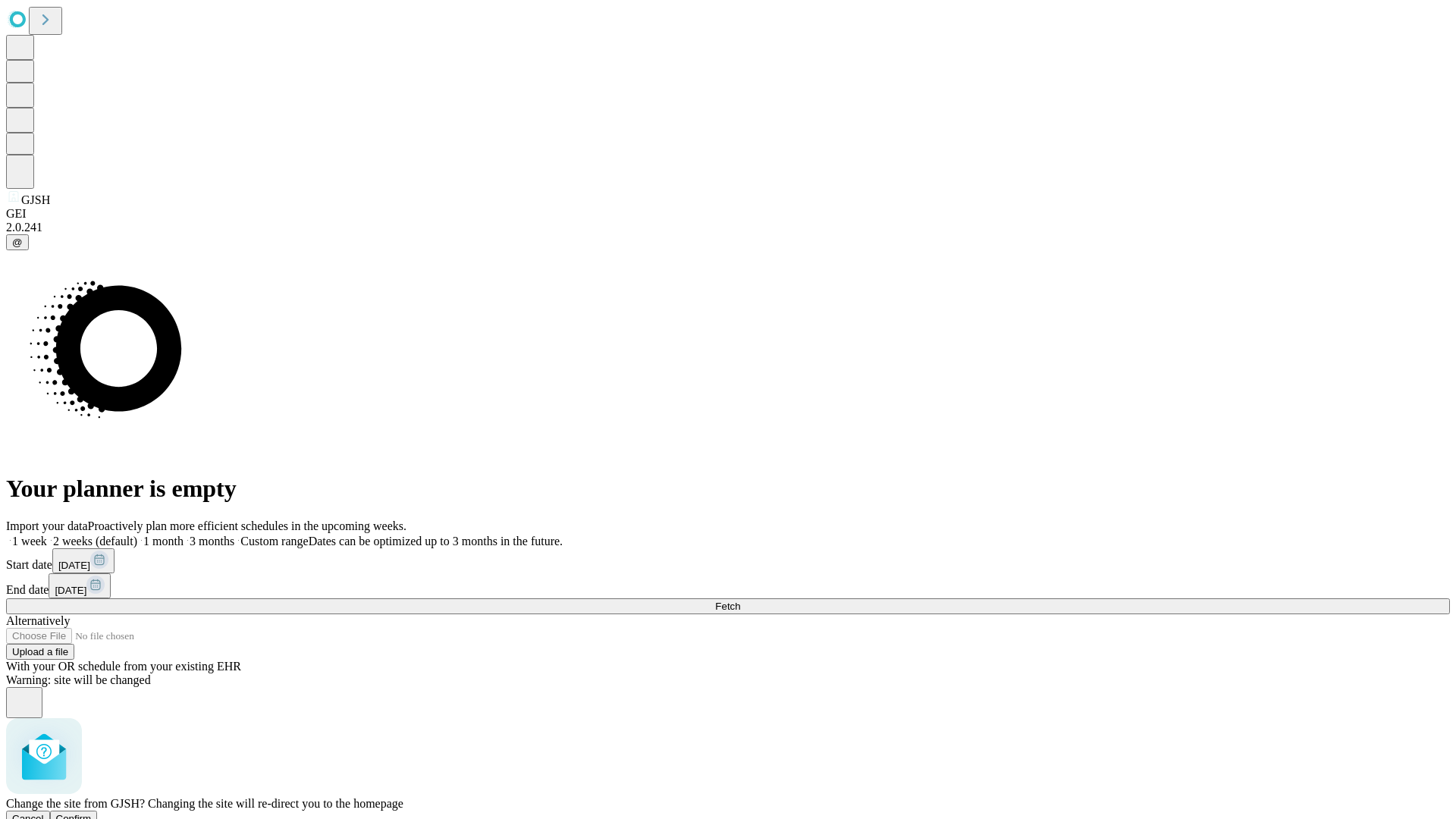
click at [91, 813] on span "Confirm" at bounding box center [74, 819] width 35 height 11
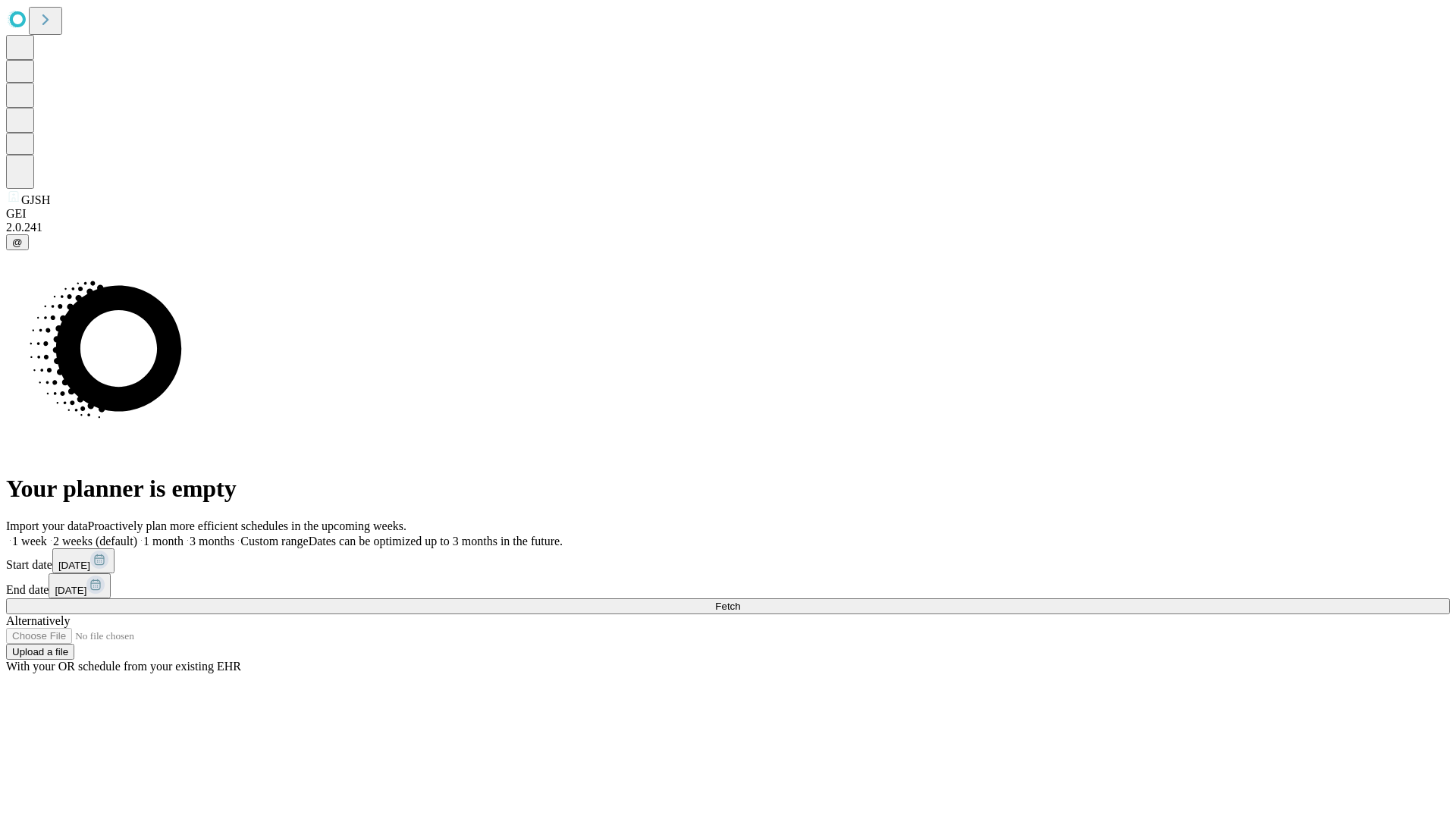
click at [184, 535] on label "1 month" at bounding box center [160, 541] width 47 height 13
click at [740, 601] on span "Fetch" at bounding box center [728, 607] width 25 height 11
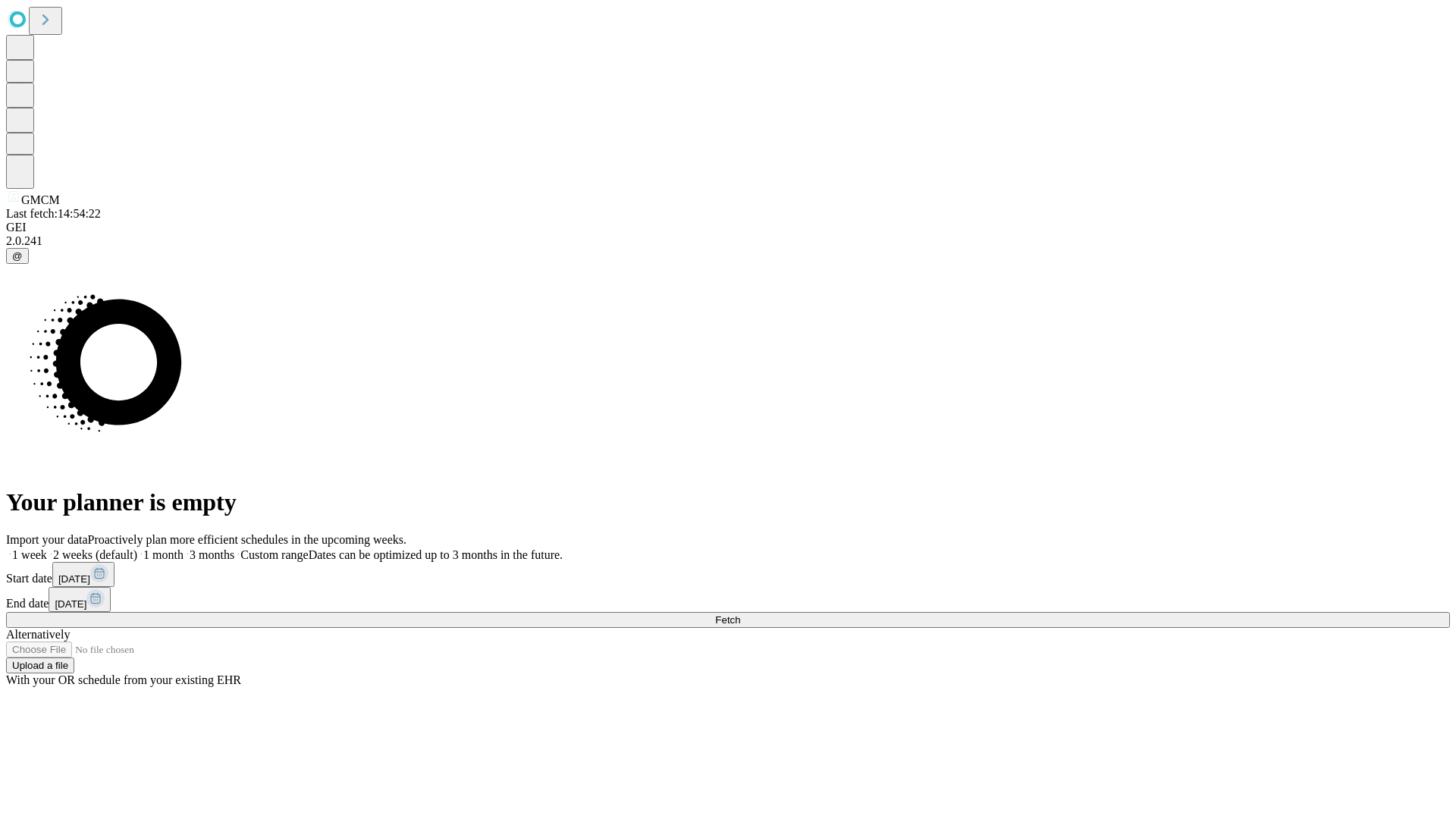
click at [184, 549] on label "1 month" at bounding box center [160, 555] width 47 height 13
click at [740, 614] on span "Fetch" at bounding box center [728, 620] width 25 height 11
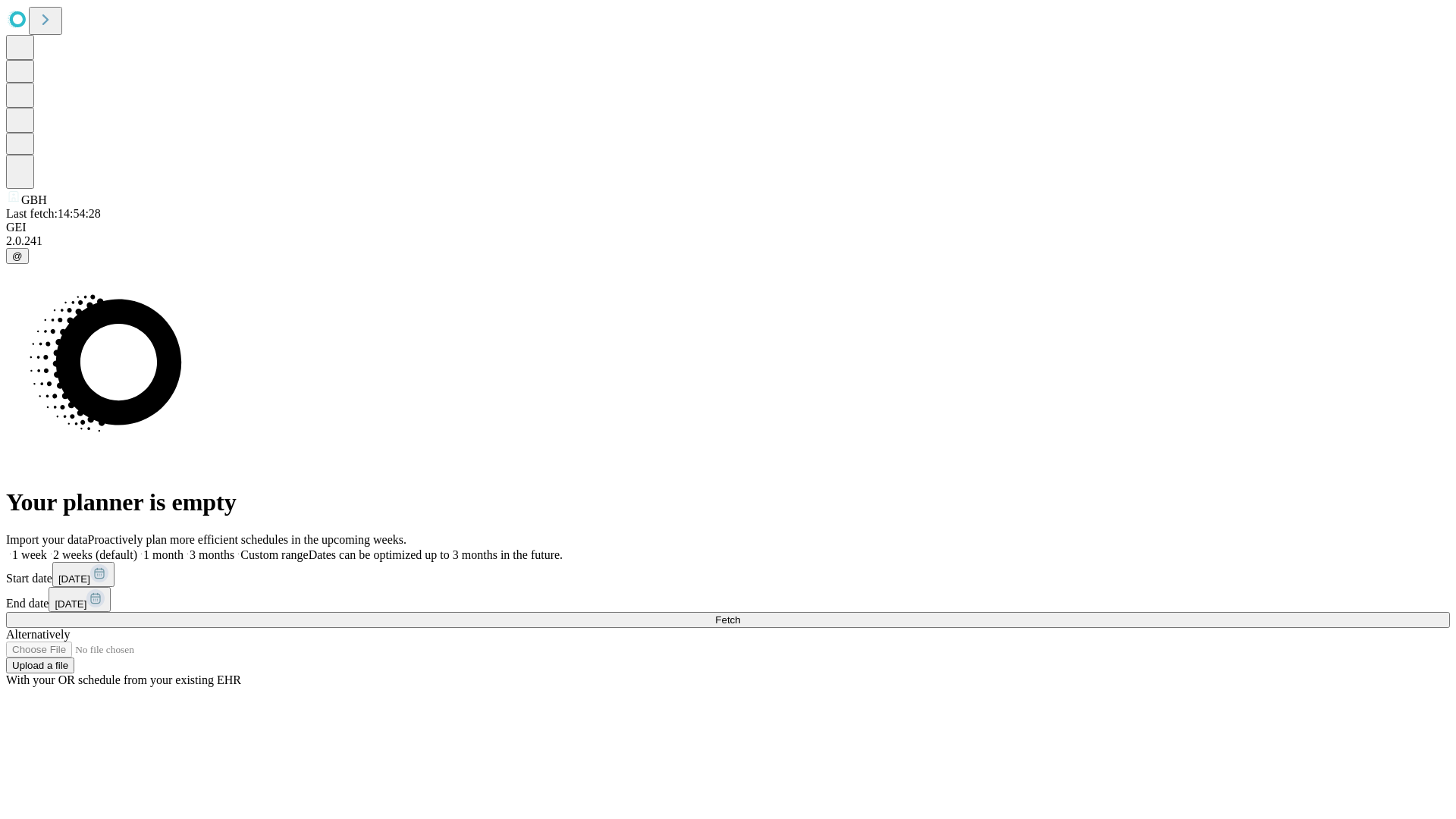
click at [184, 549] on label "1 month" at bounding box center [160, 555] width 47 height 13
click at [740, 614] on span "Fetch" at bounding box center [728, 620] width 25 height 11
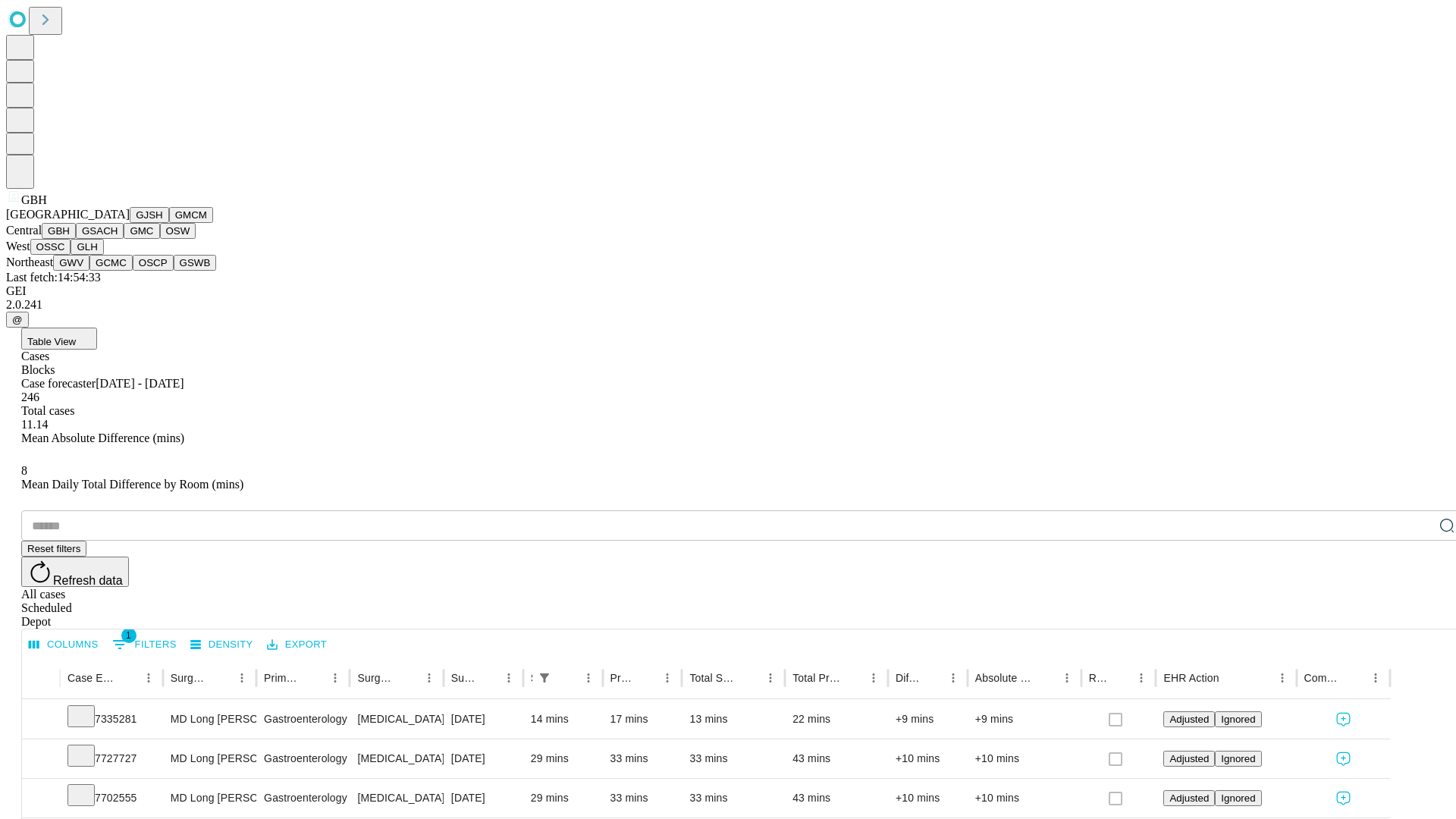
click at [117, 239] on button "GSACH" at bounding box center [99, 230] width 48 height 16
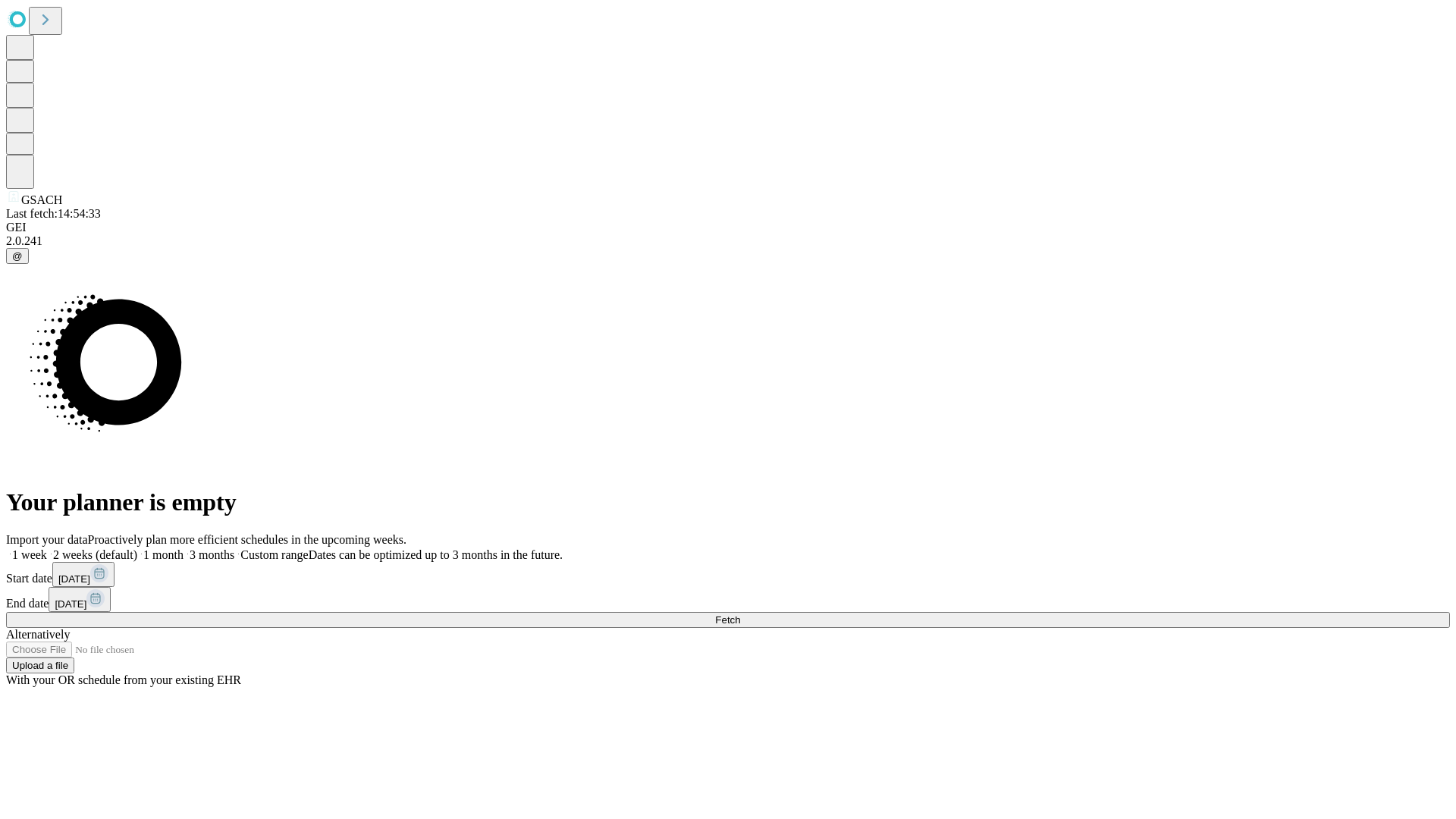
click at [184, 549] on label "1 month" at bounding box center [160, 555] width 47 height 13
click at [740, 614] on span "Fetch" at bounding box center [728, 620] width 25 height 11
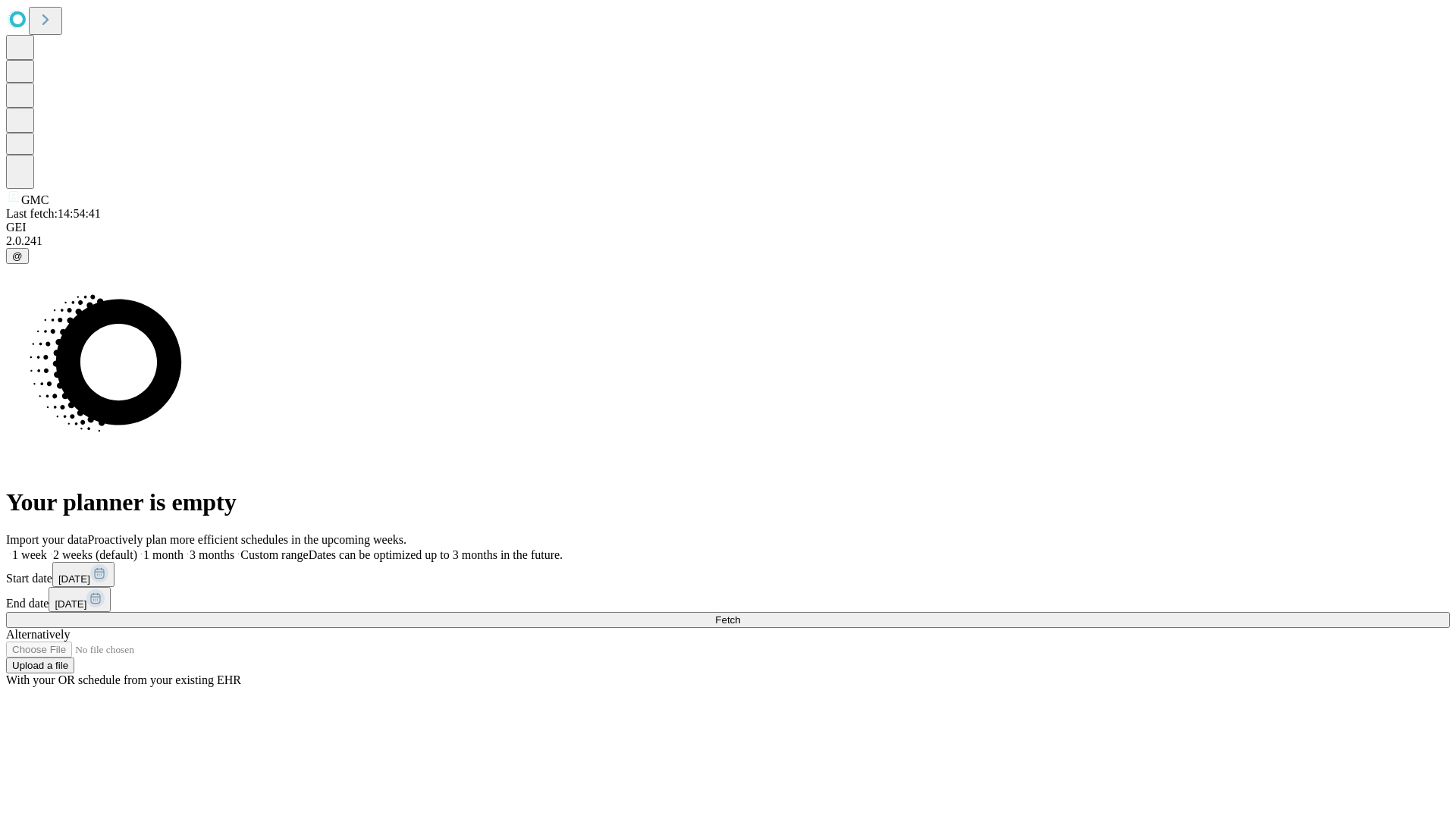
click at [184, 549] on label "1 month" at bounding box center [160, 555] width 47 height 13
click at [740, 614] on span "Fetch" at bounding box center [728, 620] width 25 height 11
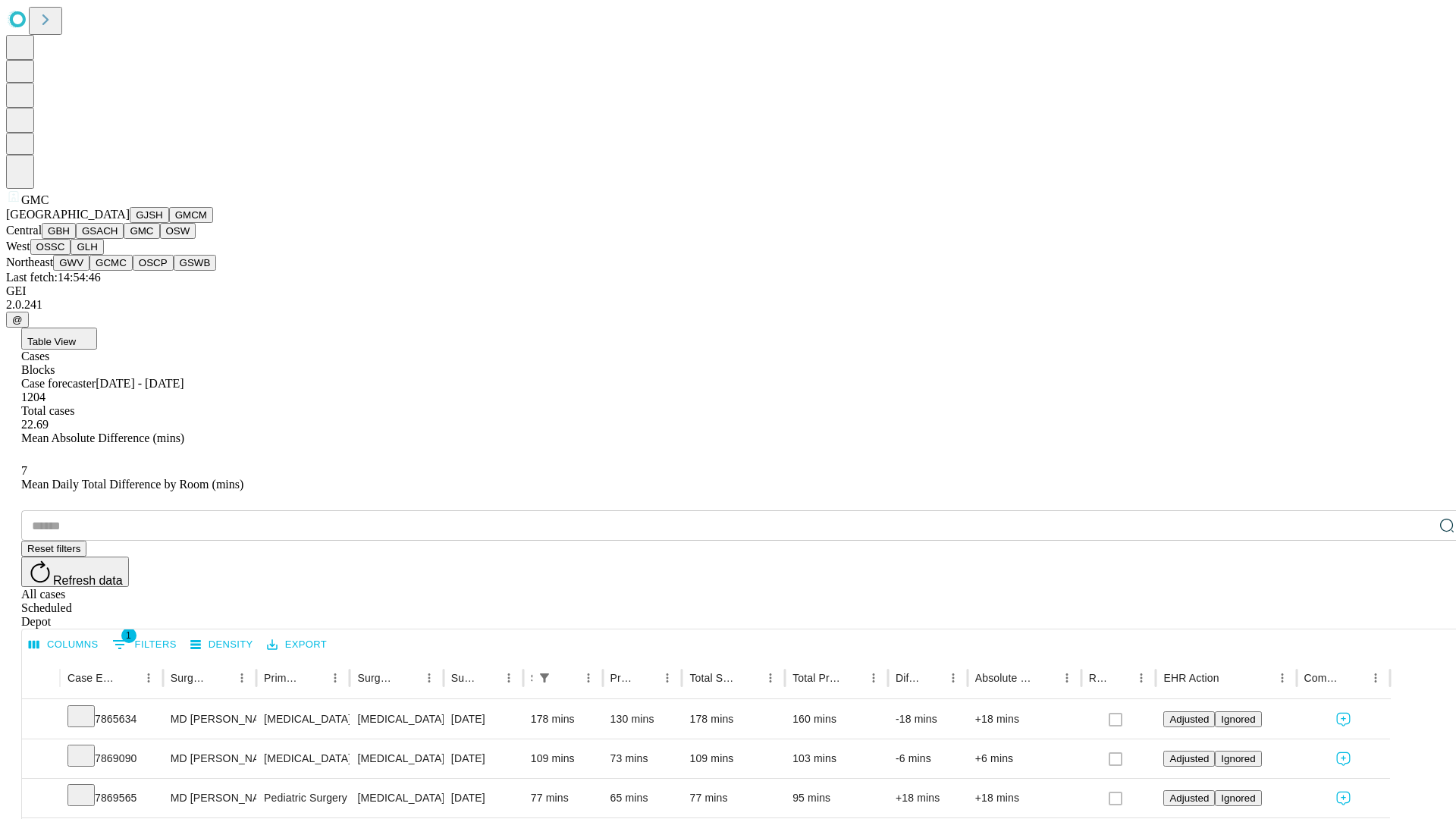
click at [160, 239] on button "OSW" at bounding box center [178, 230] width 36 height 16
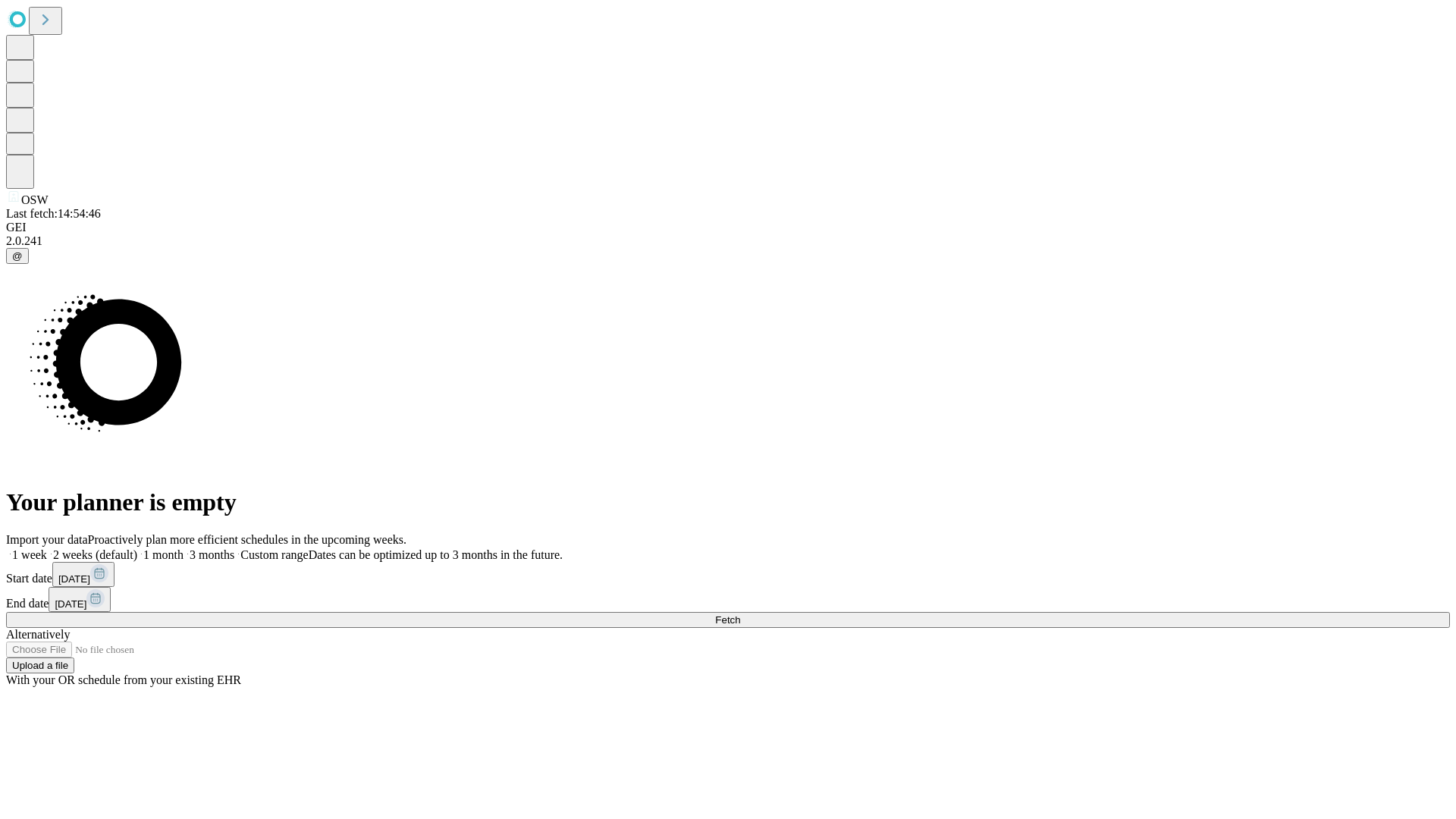
click at [184, 549] on label "1 month" at bounding box center [160, 555] width 47 height 13
click at [740, 614] on span "Fetch" at bounding box center [728, 620] width 25 height 11
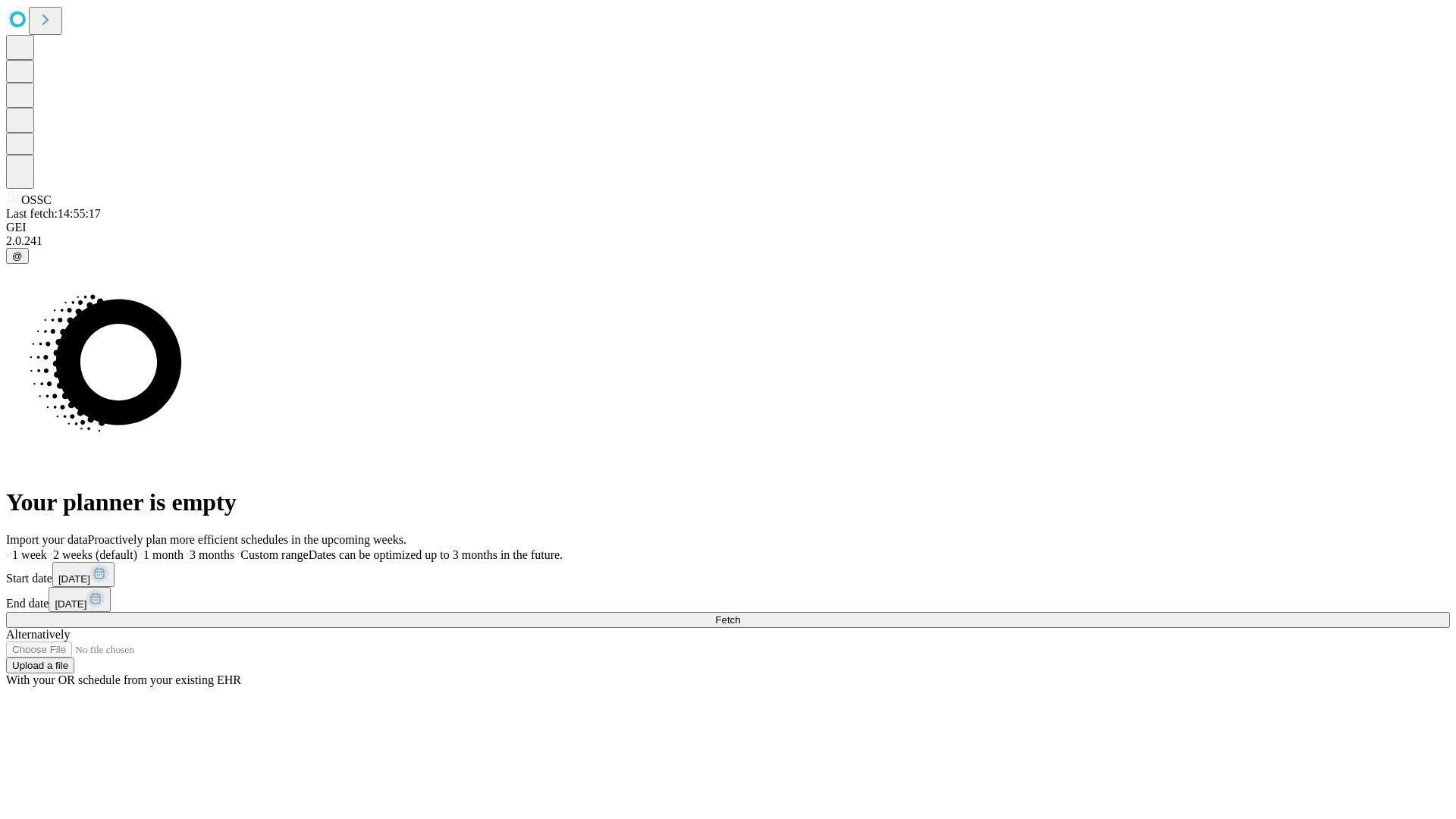
click at [184, 549] on label "1 month" at bounding box center [160, 555] width 47 height 13
click at [740, 614] on span "Fetch" at bounding box center [728, 620] width 25 height 11
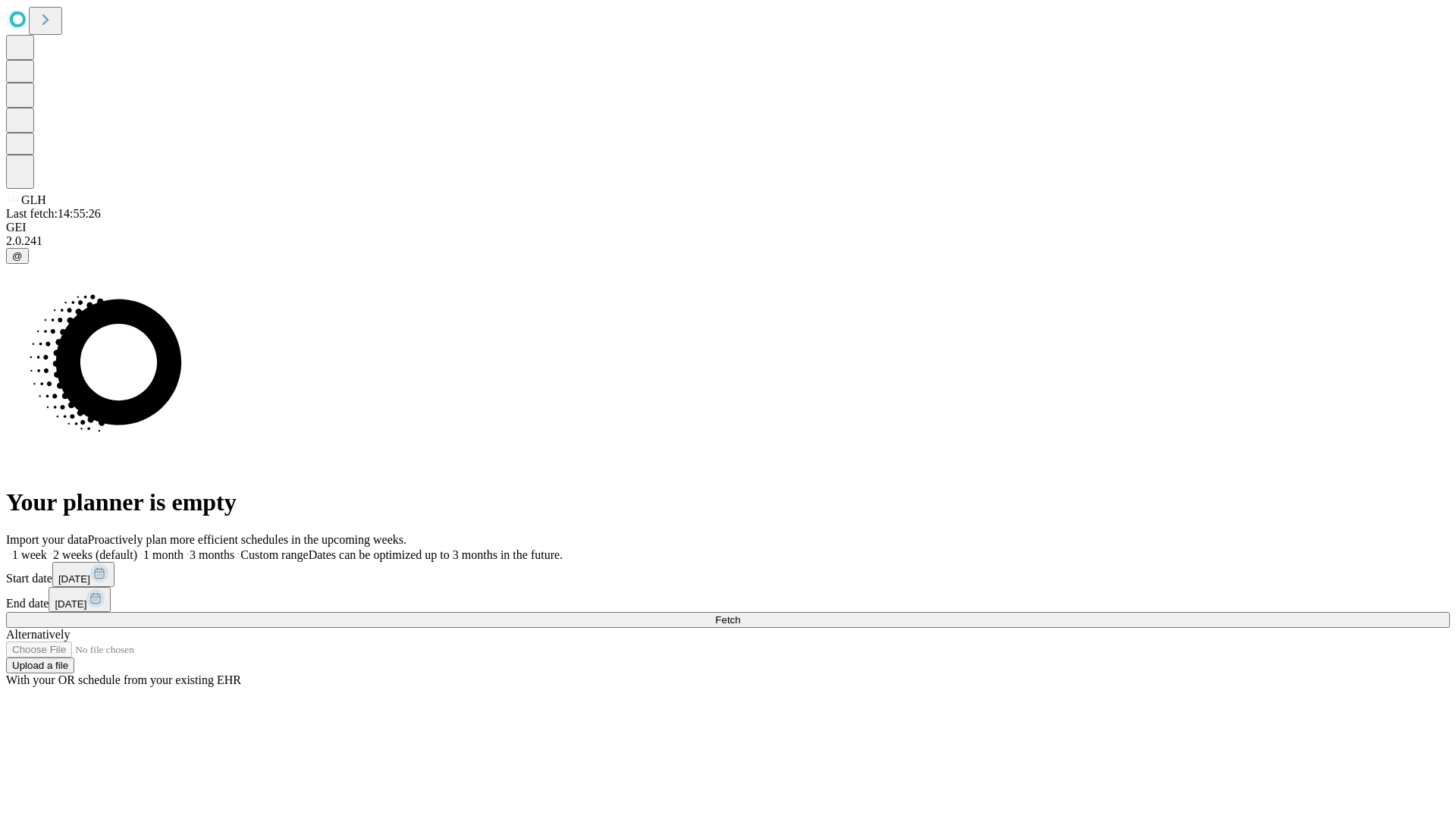
click at [184, 549] on label "1 month" at bounding box center [160, 555] width 47 height 13
click at [740, 614] on span "Fetch" at bounding box center [728, 620] width 25 height 11
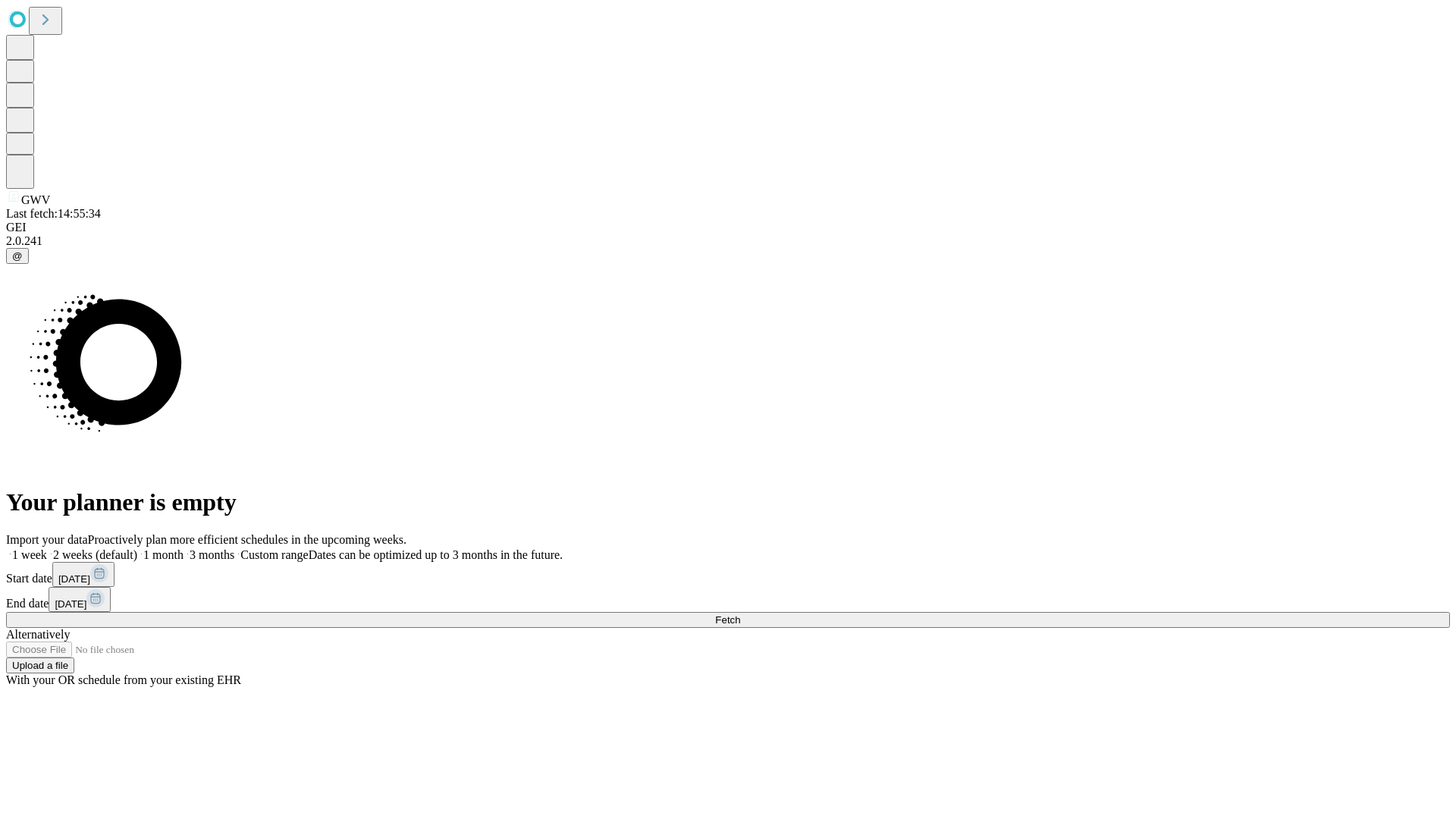
click at [184, 549] on label "1 month" at bounding box center [160, 555] width 47 height 13
click at [740, 614] on span "Fetch" at bounding box center [728, 620] width 25 height 11
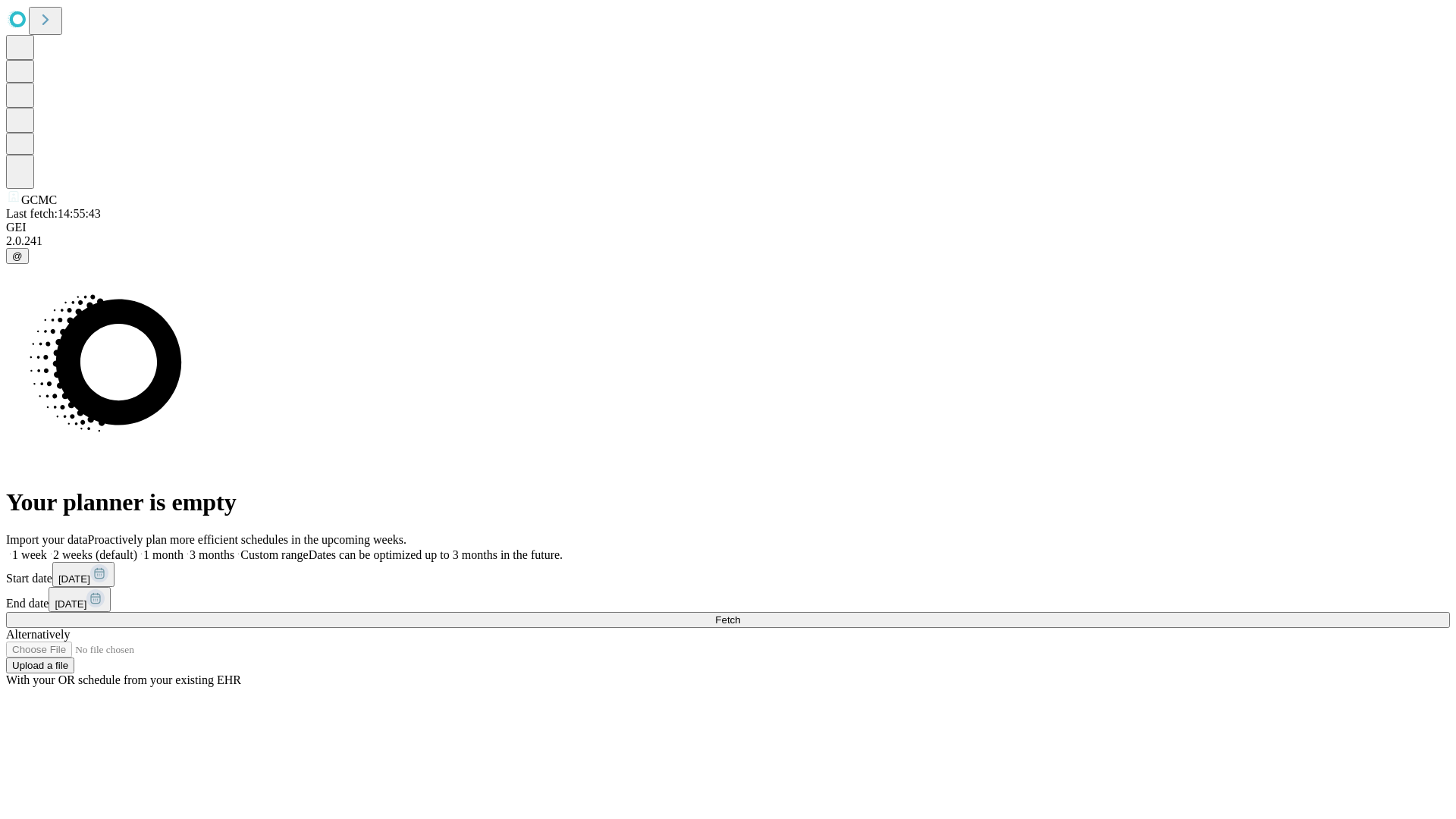
click at [184, 549] on label "1 month" at bounding box center [160, 555] width 47 height 13
click at [740, 614] on span "Fetch" at bounding box center [728, 620] width 25 height 11
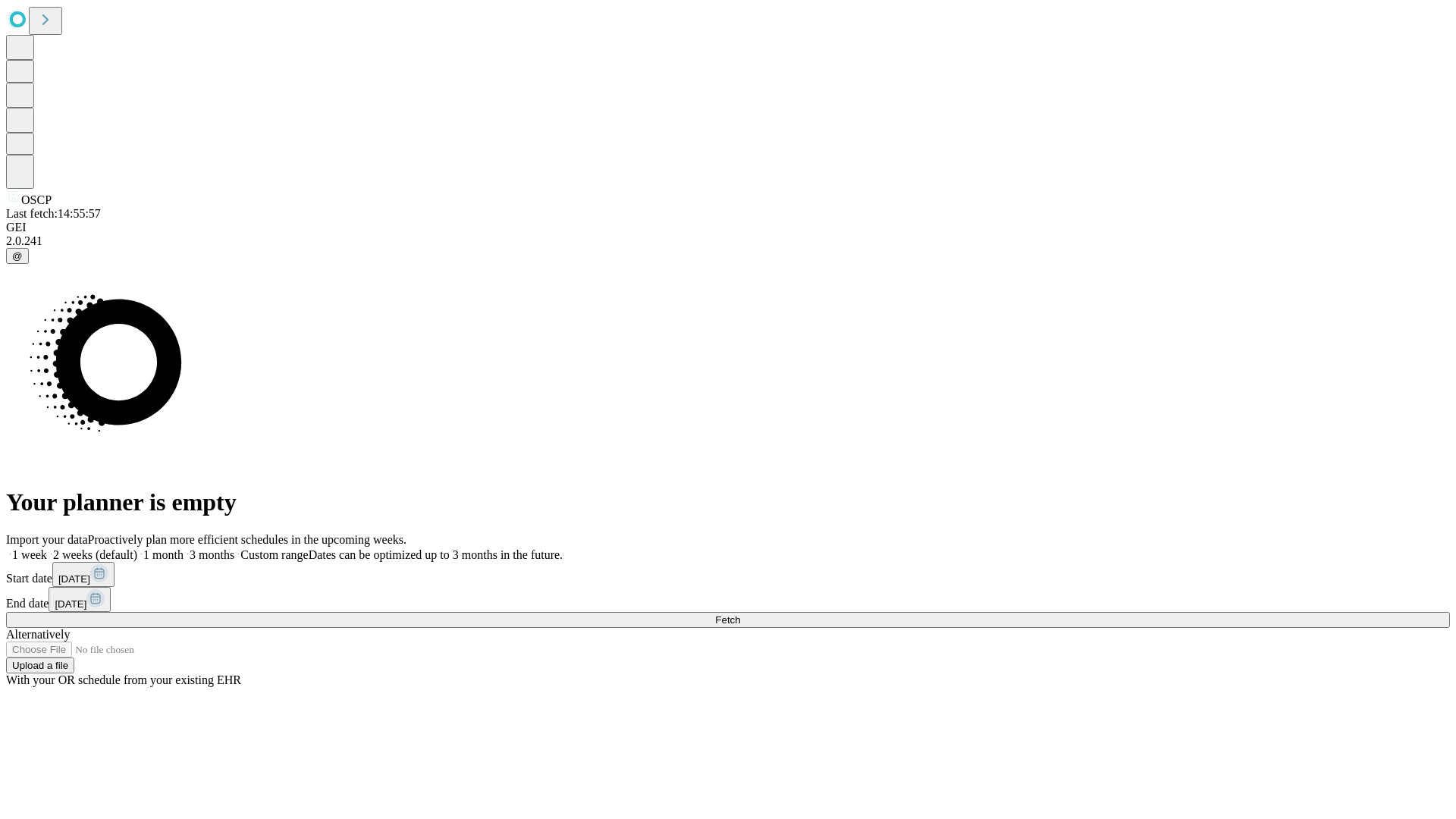
click at [184, 549] on label "1 month" at bounding box center [160, 555] width 47 height 13
click at [740, 614] on span "Fetch" at bounding box center [728, 620] width 25 height 11
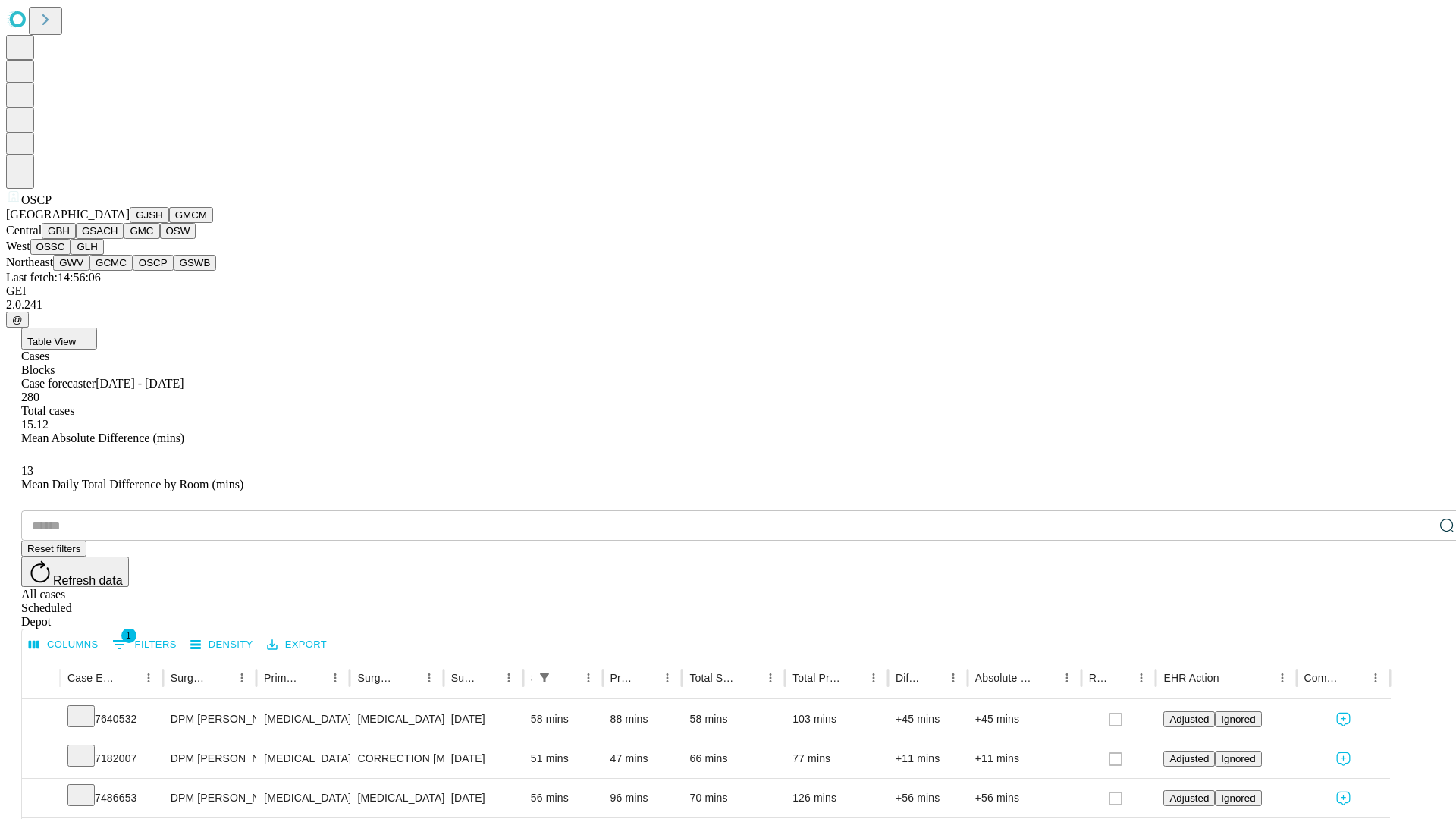
click at [173, 271] on button "GSWB" at bounding box center [195, 262] width 43 height 16
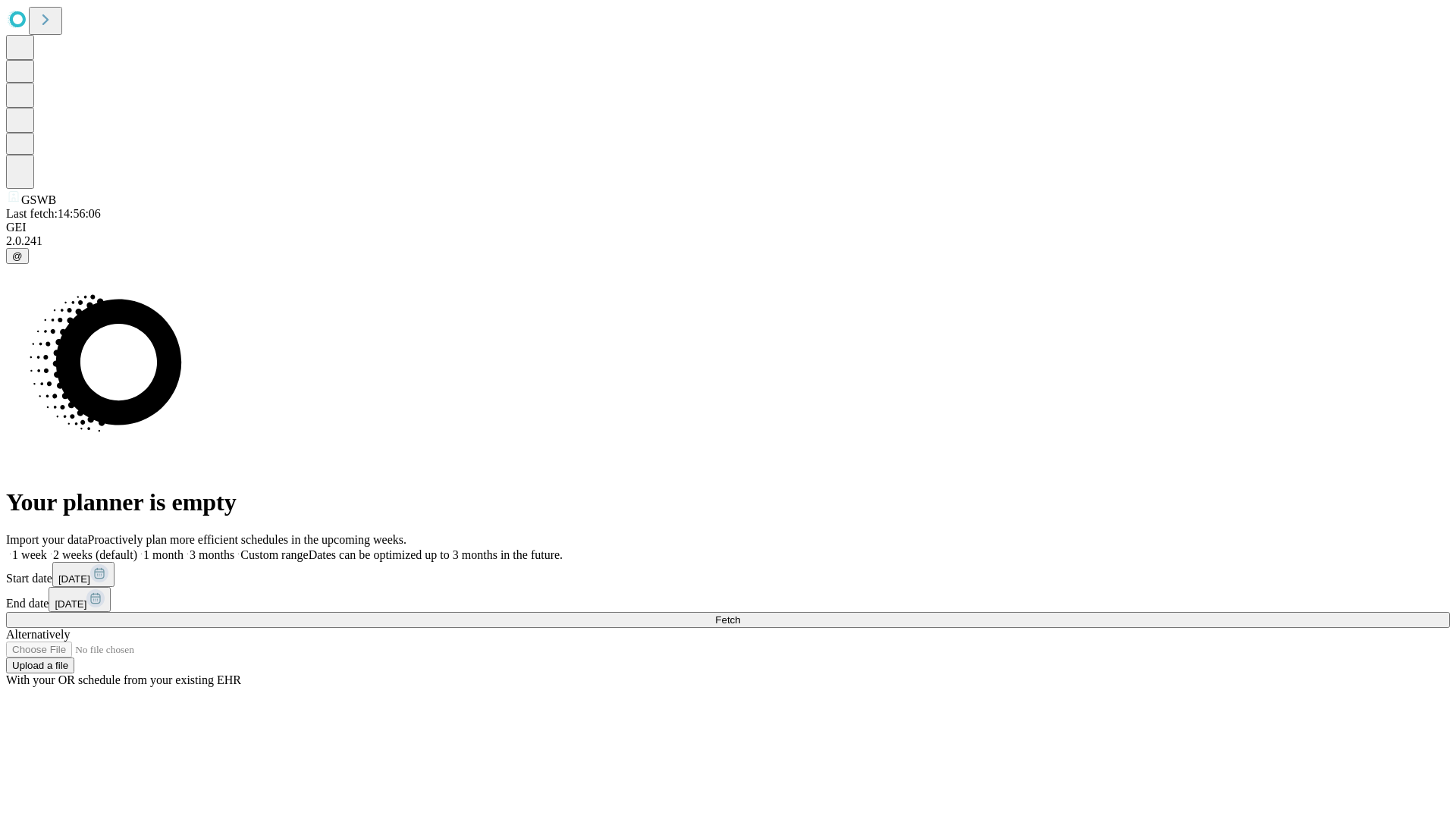
click at [184, 549] on label "1 month" at bounding box center [160, 555] width 47 height 13
click at [740, 614] on span "Fetch" at bounding box center [728, 620] width 25 height 11
